Goal: Task Accomplishment & Management: Use online tool/utility

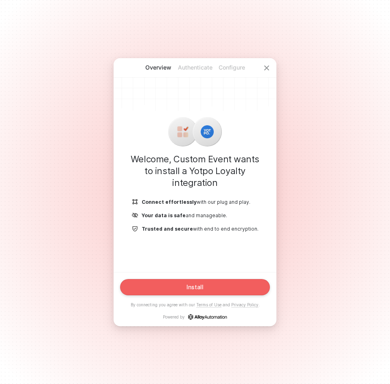
click at [163, 290] on button "Install" at bounding box center [195, 287] width 150 height 16
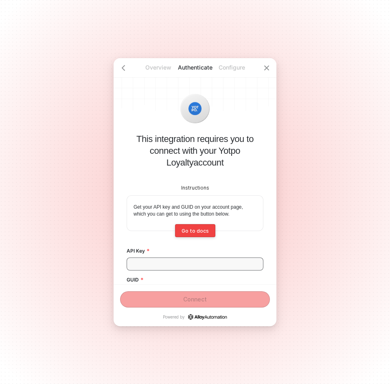
click at [173, 261] on input "API Key" at bounding box center [195, 264] width 137 height 13
paste input "e6GKePAbxsg8kqTYX2cVhAtt"
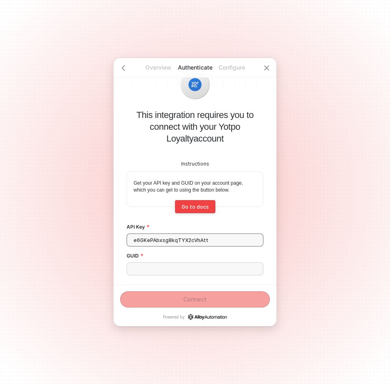
scroll to position [37, 0]
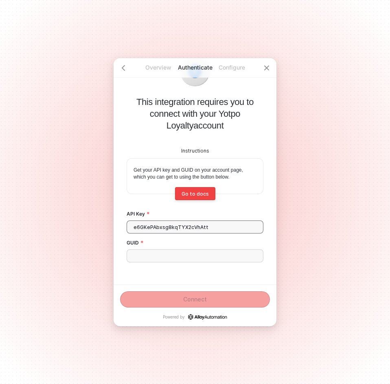
type input "e6GKePAbxsg8kqTYX2cVhAtt"
click at [173, 254] on input "GUID" at bounding box center [195, 255] width 137 height 13
paste input "uBHiqkxe9Aw9zrdCQ-Hv4A"
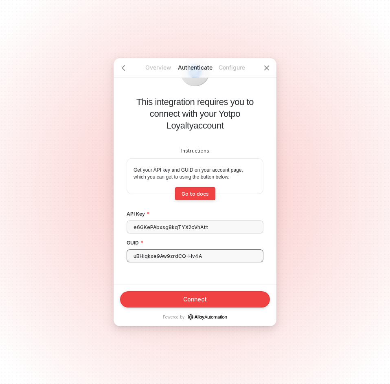
type input "uBHiqkxe9Aw9zrdCQ-Hv4A"
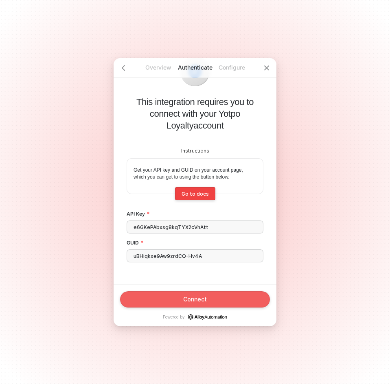
click at [186, 295] on button "Connect" at bounding box center [195, 299] width 150 height 16
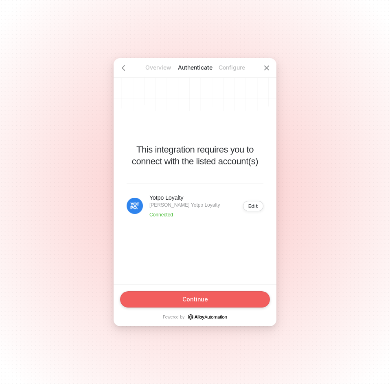
click at [185, 298] on div "Continue" at bounding box center [195, 299] width 26 height 7
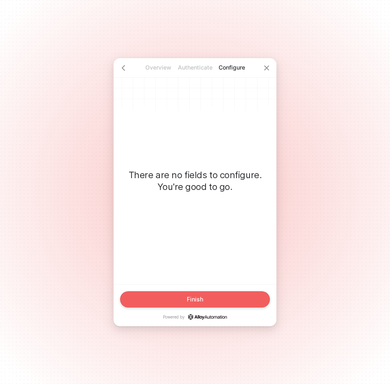
click at [184, 298] on button "Finish" at bounding box center [195, 299] width 150 height 16
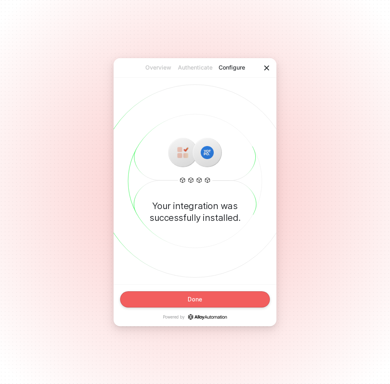
click at [269, 66] on icon "icon-close" at bounding box center [266, 68] width 5 height 5
